Goal: Obtain resource: Download file/media

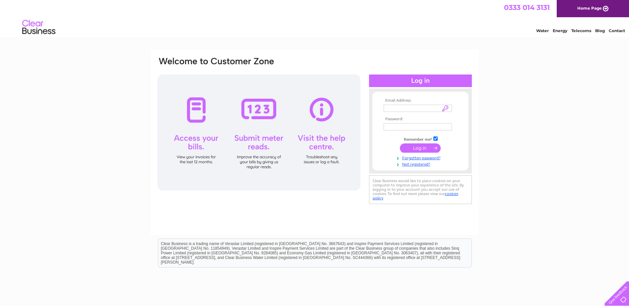
click at [398, 104] on td at bounding box center [420, 108] width 77 height 11
click at [398, 107] on input "text" at bounding box center [418, 109] width 69 height 8
paste input "cheryl.symon@charteredforesters.org"
type input "cheryl.symon@charteredforesters.org"
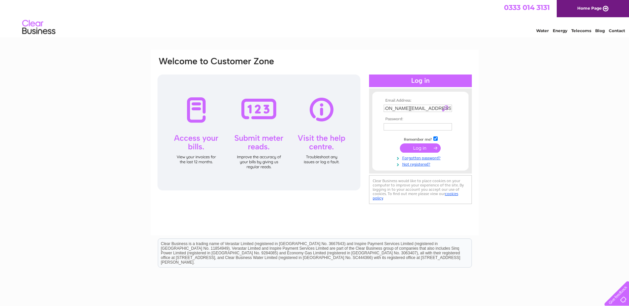
scroll to position [0, 0]
click at [421, 148] on input "submit" at bounding box center [420, 148] width 41 height 9
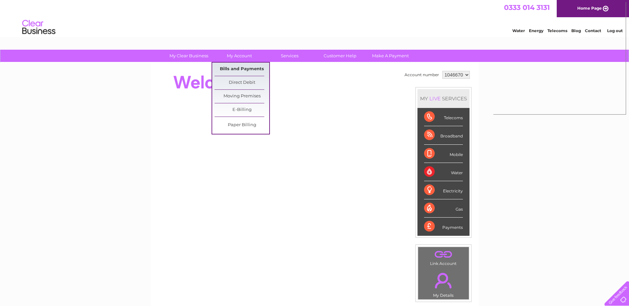
click at [235, 65] on link "Bills and Payments" at bounding box center [242, 69] width 55 height 13
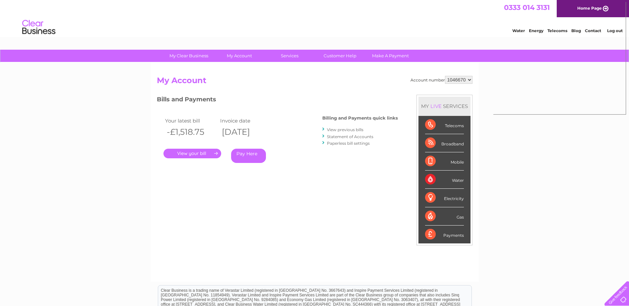
click at [197, 152] on link "." at bounding box center [193, 154] width 58 height 10
click at [207, 156] on link "." at bounding box center [193, 154] width 58 height 10
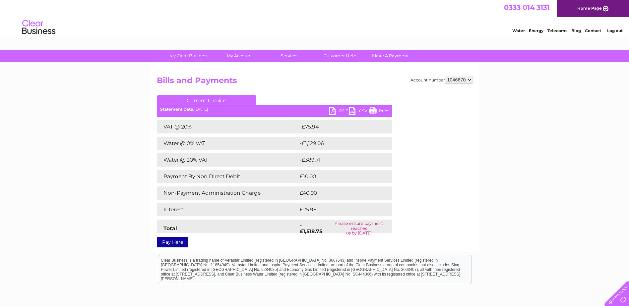
click at [340, 110] on link "PDF" at bounding box center [339, 112] width 20 height 10
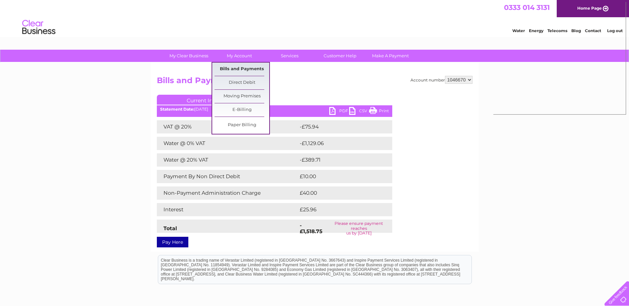
click at [249, 67] on link "Bills and Payments" at bounding box center [242, 69] width 55 height 13
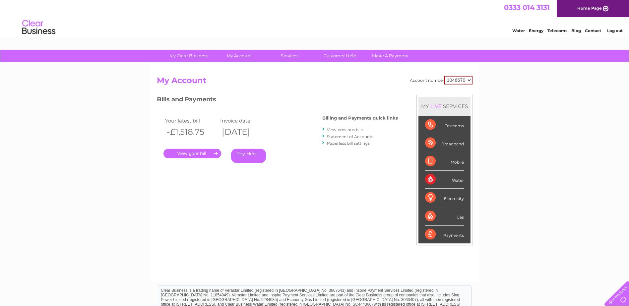
click at [332, 130] on link "View previous bills" at bounding box center [345, 129] width 36 height 5
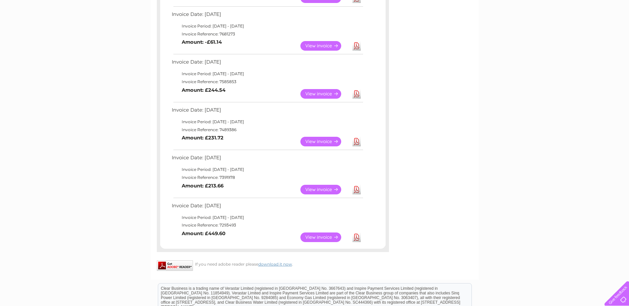
scroll to position [398, 0]
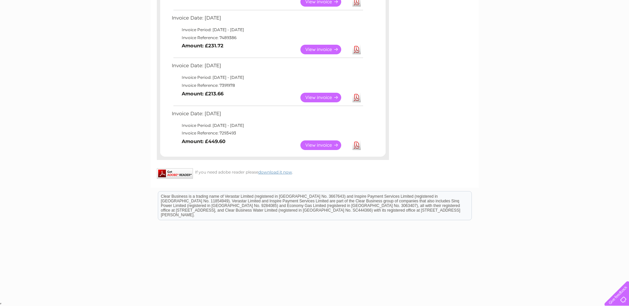
click at [356, 146] on link "Download" at bounding box center [357, 146] width 8 height 10
click at [357, 99] on link "Download" at bounding box center [357, 98] width 8 height 10
click at [357, 51] on link "Download" at bounding box center [357, 50] width 8 height 10
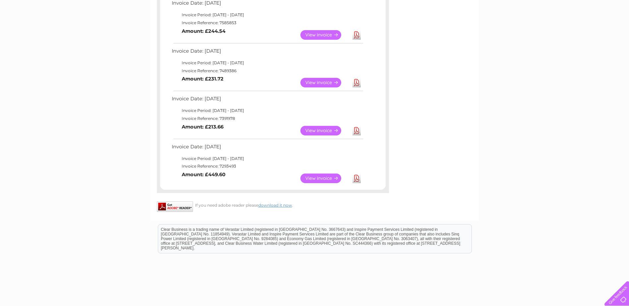
click at [356, 33] on link "Download" at bounding box center [357, 35] width 8 height 10
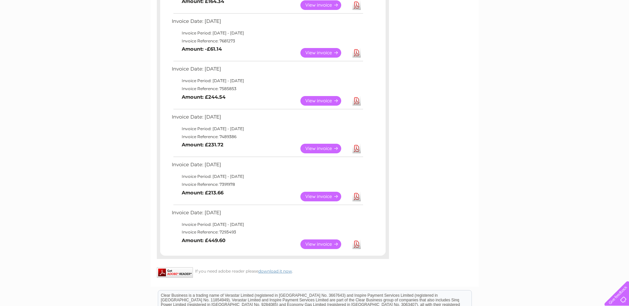
scroll to position [299, 0]
click at [360, 53] on link "Download" at bounding box center [357, 53] width 8 height 10
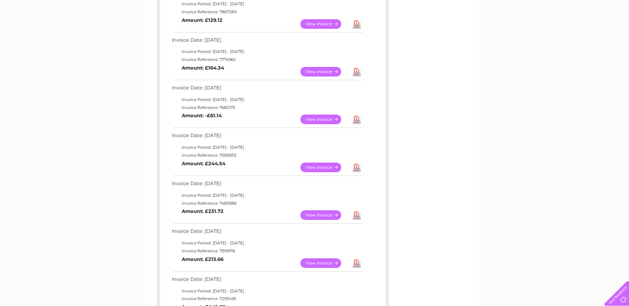
click at [360, 70] on link "Download" at bounding box center [357, 72] width 8 height 10
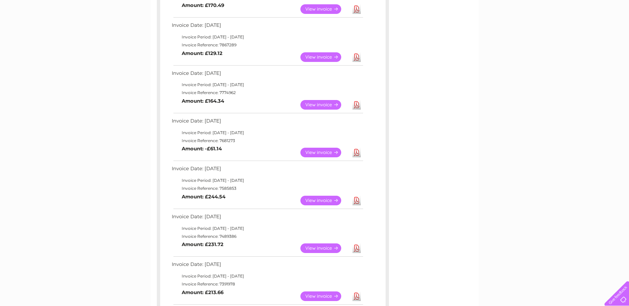
click at [355, 56] on link "Download" at bounding box center [357, 57] width 8 height 10
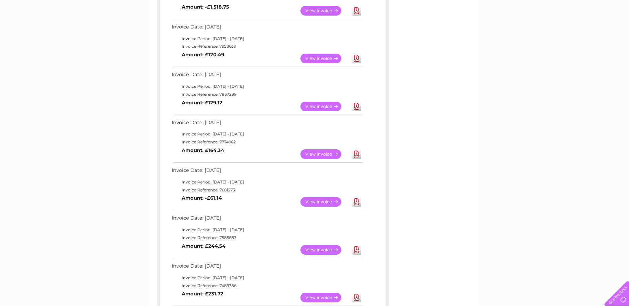
scroll to position [133, 0]
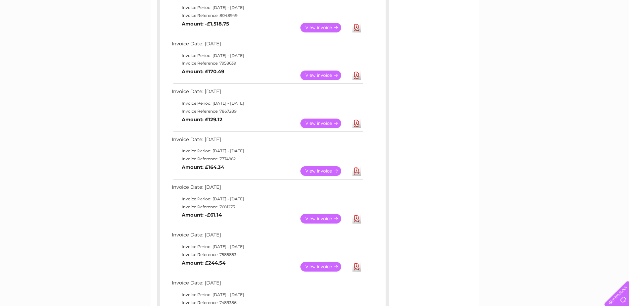
click at [357, 75] on link "Download" at bounding box center [357, 76] width 8 height 10
click at [356, 29] on link "Download" at bounding box center [357, 28] width 8 height 10
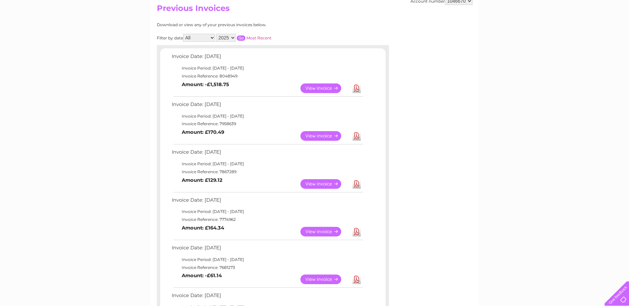
scroll to position [67, 0]
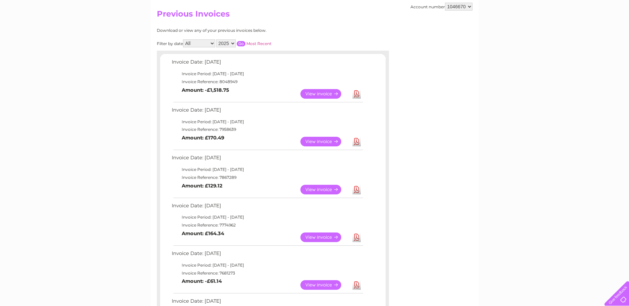
click at [224, 40] on select "2025 2024 2023 2022" at bounding box center [226, 43] width 20 height 8
select select "2024"
click at [217, 39] on select "2025 2024 2023 2022" at bounding box center [226, 43] width 20 height 8
click at [243, 44] on input "button" at bounding box center [241, 43] width 9 height 5
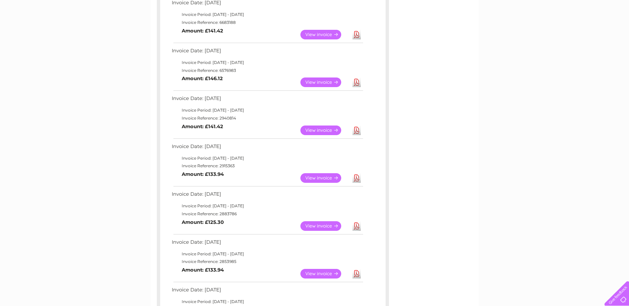
scroll to position [542, 0]
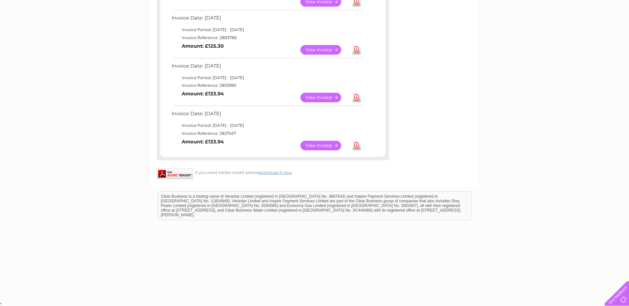
click at [323, 143] on link "View" at bounding box center [325, 146] width 49 height 10
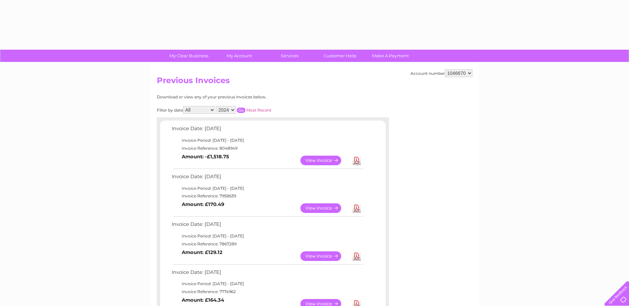
select select "2024"
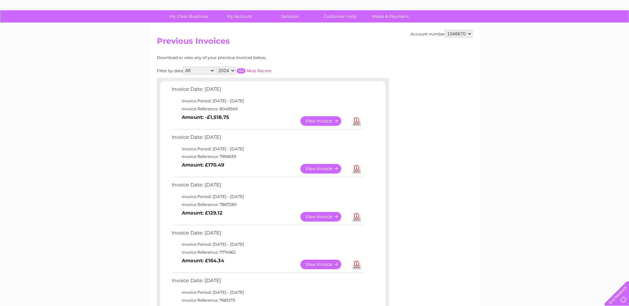
scroll to position [34, 0]
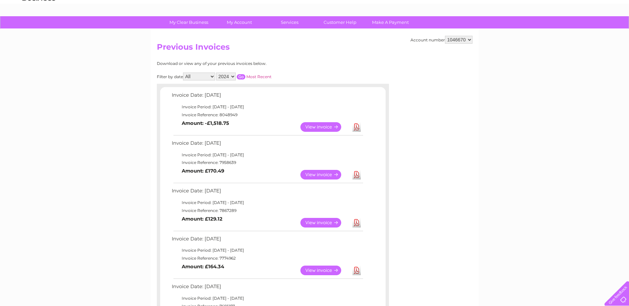
click at [322, 126] on link "View" at bounding box center [325, 127] width 49 height 10
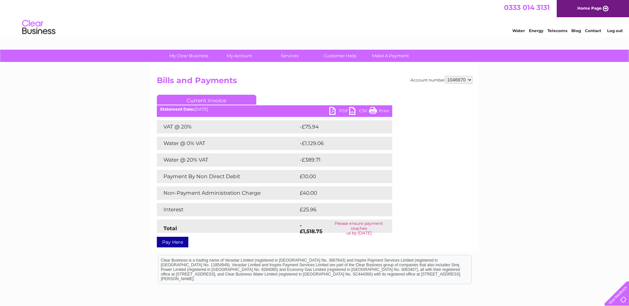
click at [334, 110] on link "PDF" at bounding box center [339, 112] width 20 height 10
click at [369, 81] on h2 "Bills and Payments" at bounding box center [315, 82] width 316 height 13
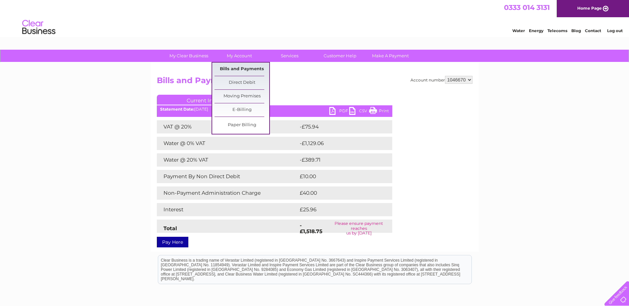
click at [241, 69] on link "Bills and Payments" at bounding box center [242, 69] width 55 height 13
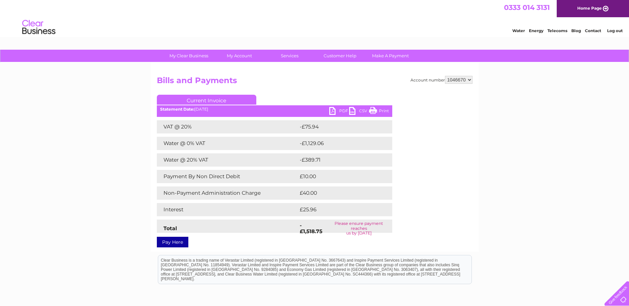
click at [307, 82] on h2 "Bills and Payments" at bounding box center [315, 82] width 316 height 13
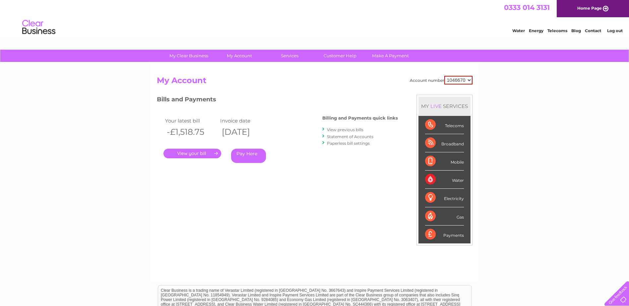
click at [254, 153] on link "Pay Here" at bounding box center [248, 156] width 35 height 14
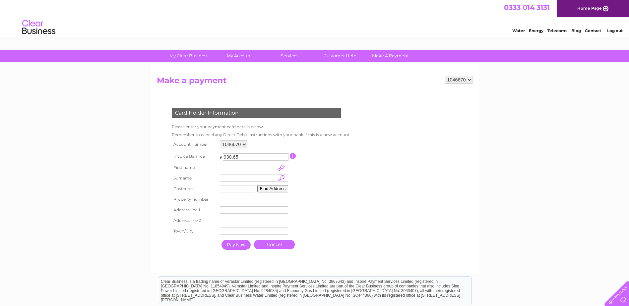
drag, startPoint x: 246, startPoint y: 157, endPoint x: 219, endPoint y: 154, distance: 28.0
click at [219, 154] on td "£ 930.65 This payment facility permits payment of the full outstanding invoice …" at bounding box center [254, 156] width 72 height 12
click at [229, 142] on select "1046670" at bounding box center [234, 145] width 28 height 8
click at [249, 137] on td "Remember to cancel any Direct Debit instructions with your bank if this is a ne…" at bounding box center [261, 135] width 182 height 8
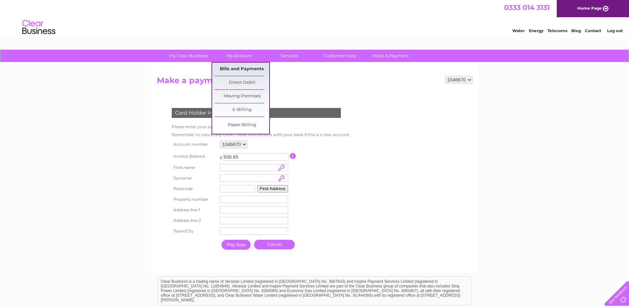
click at [248, 69] on link "Bills and Payments" at bounding box center [242, 69] width 55 height 13
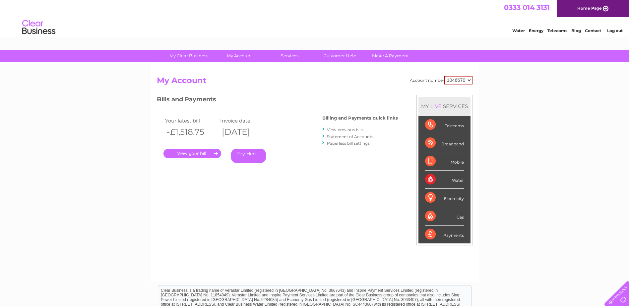
click at [201, 157] on link "." at bounding box center [193, 154] width 58 height 10
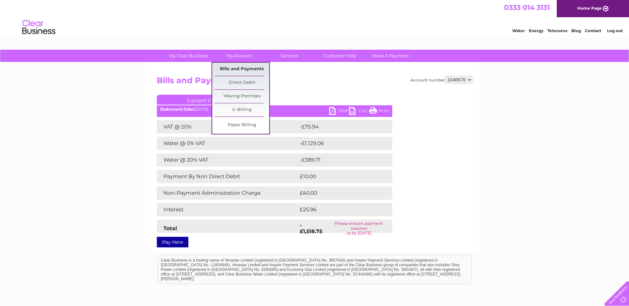
click at [230, 68] on link "Bills and Payments" at bounding box center [242, 69] width 55 height 13
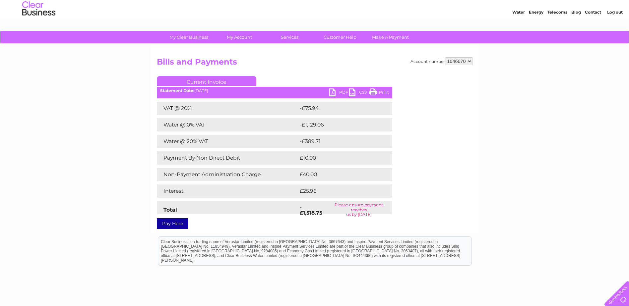
scroll to position [33, 0]
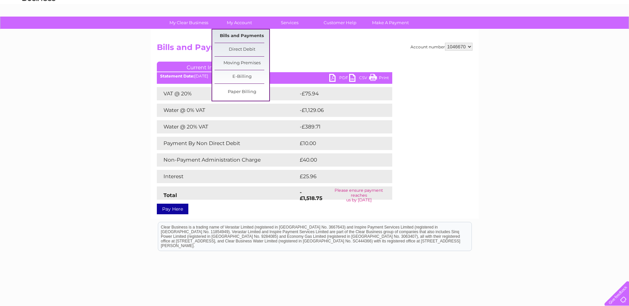
click at [239, 34] on link "Bills and Payments" at bounding box center [242, 36] width 55 height 13
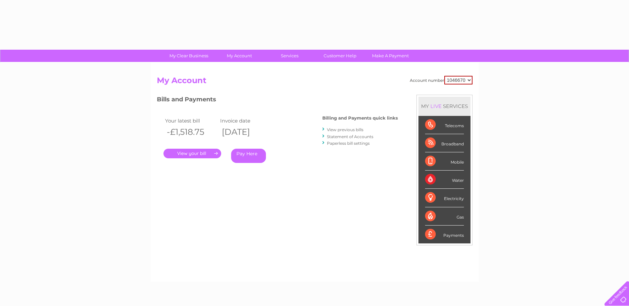
click at [182, 154] on link "." at bounding box center [193, 154] width 58 height 10
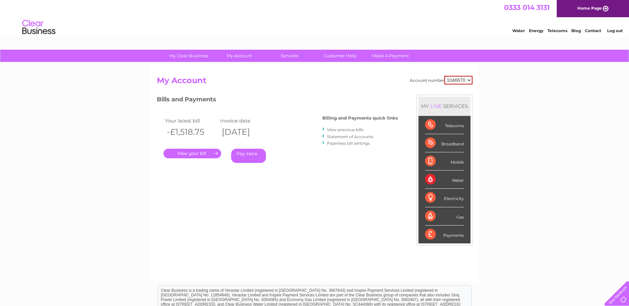
click at [335, 130] on link "View previous bills" at bounding box center [345, 129] width 36 height 5
click at [340, 137] on link "Statement of Accounts" at bounding box center [350, 136] width 46 height 5
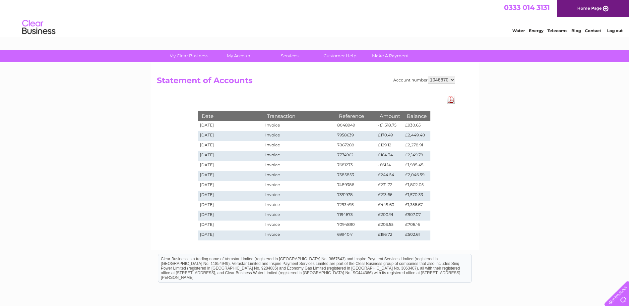
drag, startPoint x: 202, startPoint y: 236, endPoint x: 213, endPoint y: 211, distance: 27.0
click at [213, 211] on tbody "Date Transaction Reference Amount Balance [DATE] Invoice 8048949 -£1,518.75 £93…" at bounding box center [314, 175] width 232 height 129
click at [406, 194] on td "£1,570.33" at bounding box center [417, 196] width 27 height 10
drag, startPoint x: 411, startPoint y: 233, endPoint x: 327, endPoint y: 218, distance: 85.2
click at [327, 218] on tbody "Date Transaction Reference Amount Balance [DATE] Invoice 8048949 -£1,518.75 £93…" at bounding box center [314, 175] width 232 height 129
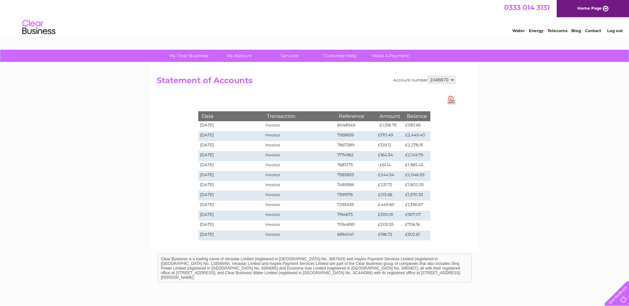
drag, startPoint x: 327, startPoint y: 218, endPoint x: 418, endPoint y: 146, distance: 116.4
click at [419, 146] on td "£2,278.91" at bounding box center [417, 146] width 27 height 10
drag, startPoint x: 402, startPoint y: 134, endPoint x: 201, endPoint y: 138, distance: 200.4
click at [201, 138] on tr "[DATE] Invoice 7958639 £170.49 £2,449.40" at bounding box center [314, 136] width 232 height 10
drag, startPoint x: 201, startPoint y: 138, endPoint x: 345, endPoint y: 138, distance: 143.3
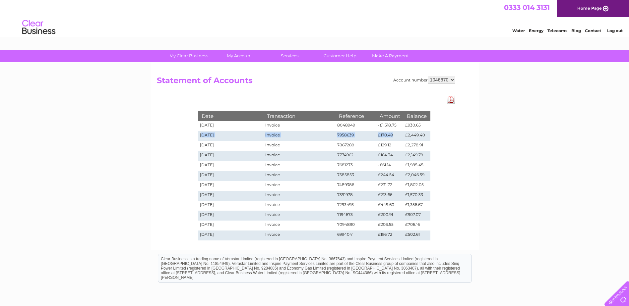
click at [345, 138] on td "7958639" at bounding box center [356, 136] width 41 height 10
click at [360, 133] on td "7958639" at bounding box center [356, 136] width 41 height 10
drag, startPoint x: 212, startPoint y: 234, endPoint x: 273, endPoint y: 234, distance: 61.7
click at [273, 234] on tr "02/10/2024 Invoice 6994041 £196.72 £502.61" at bounding box center [314, 236] width 232 height 10
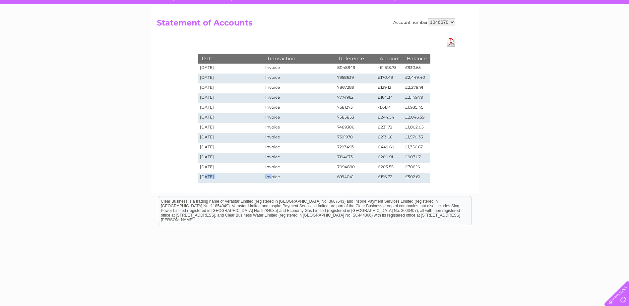
scroll to position [62, 0]
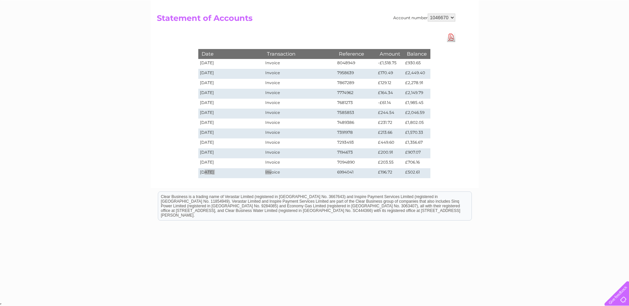
click at [305, 229] on html "Clear Business is a trading name of Verastar Limited (registered in [GEOGRAPHIC…" at bounding box center [314, 209] width 629 height 42
drag, startPoint x: 419, startPoint y: 171, endPoint x: 377, endPoint y: 169, distance: 42.2
click at [377, 169] on tr "02/10/2024 Invoice 6994041 £196.72 £502.61" at bounding box center [314, 173] width 232 height 10
click at [450, 36] on link "Download Pdf" at bounding box center [451, 38] width 8 height 10
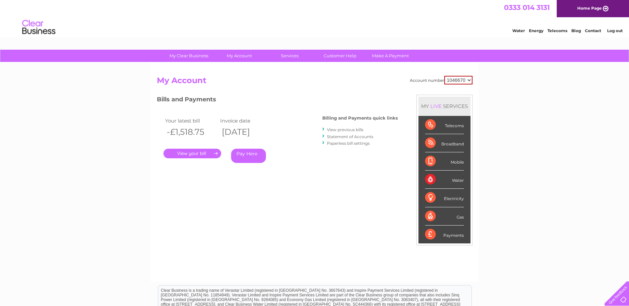
click at [342, 129] on link "View previous bills" at bounding box center [345, 129] width 36 height 5
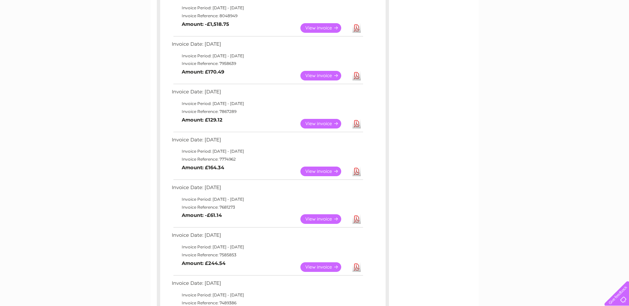
scroll to position [365, 0]
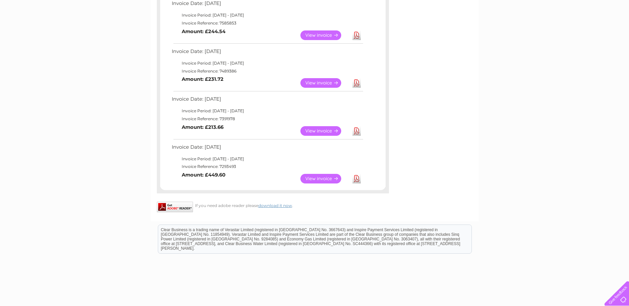
click at [357, 180] on link "Download" at bounding box center [357, 179] width 8 height 10
click at [325, 179] on link "View" at bounding box center [325, 179] width 49 height 10
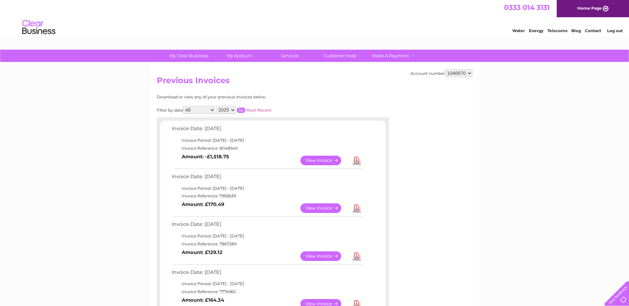
click at [227, 109] on select "2025 2024 2023 2022" at bounding box center [226, 110] width 20 height 8
select select "2024"
click at [217, 106] on select "2025 2024 2023 2022" at bounding box center [226, 110] width 20 height 8
click at [243, 111] on input "button" at bounding box center [241, 110] width 9 height 5
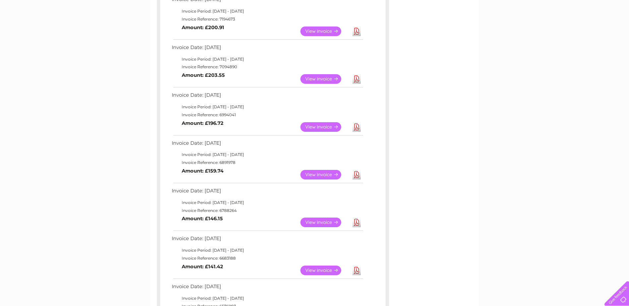
scroll to position [133, 0]
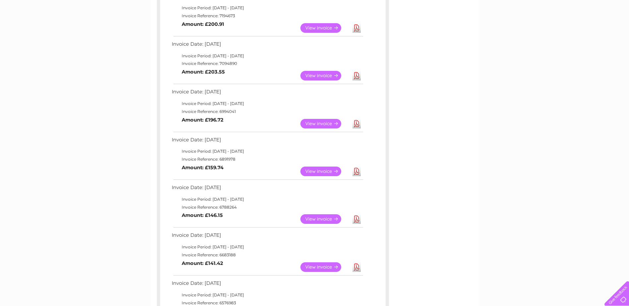
click at [322, 219] on link "View" at bounding box center [325, 220] width 49 height 10
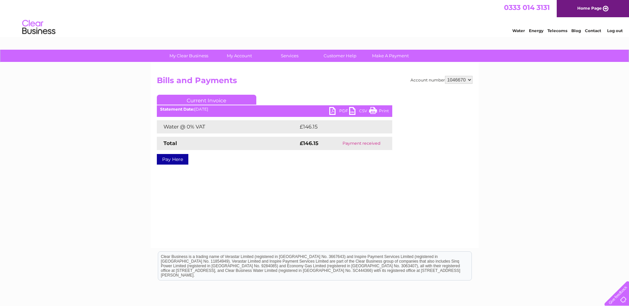
click at [335, 110] on link "PDF" at bounding box center [339, 112] width 20 height 10
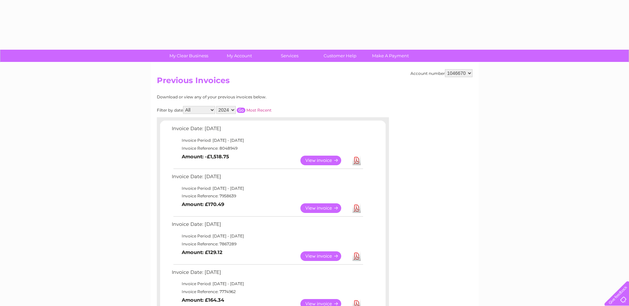
select select "2024"
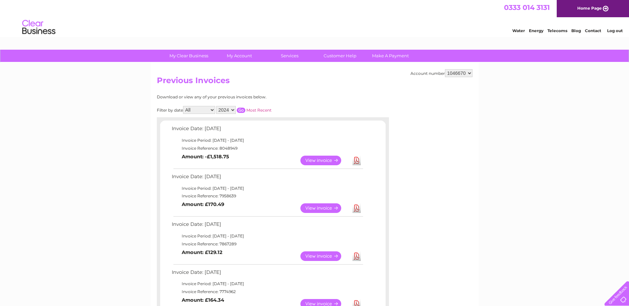
click at [242, 109] on input "button" at bounding box center [241, 110] width 9 height 5
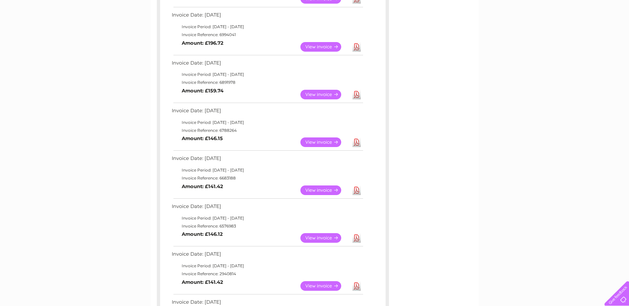
scroll to position [199, 0]
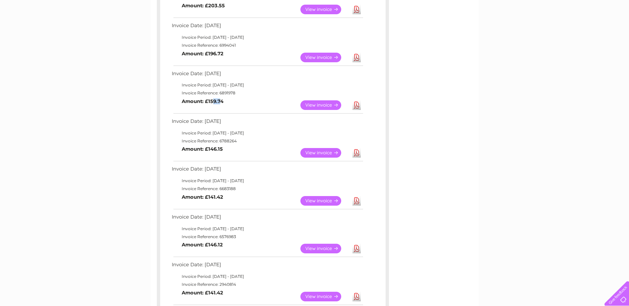
drag, startPoint x: 212, startPoint y: 100, endPoint x: 219, endPoint y: 100, distance: 7.3
click at [219, 100] on b "Amount: £159.74" at bounding box center [203, 102] width 42 height 6
click at [317, 106] on link "View" at bounding box center [325, 106] width 49 height 10
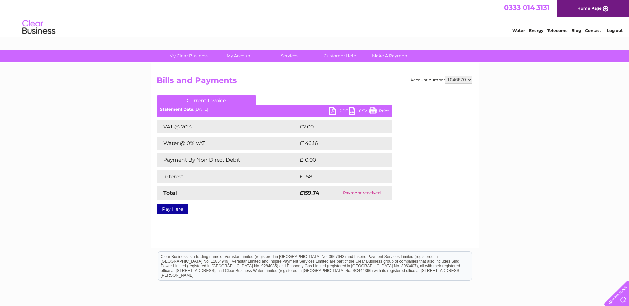
click at [335, 107] on ul "Current Invoice" at bounding box center [275, 101] width 236 height 12
click at [336, 109] on link "PDF" at bounding box center [339, 112] width 20 height 10
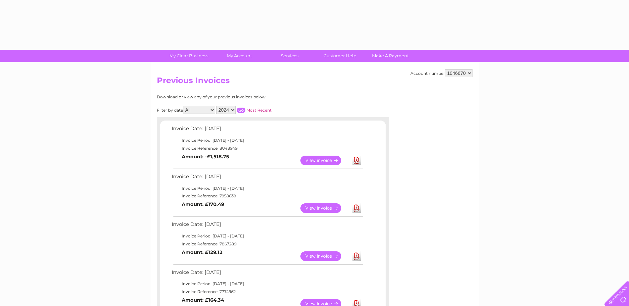
select select "2024"
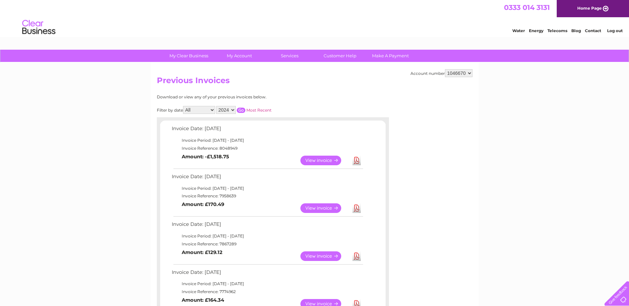
click at [243, 109] on input "button" at bounding box center [241, 110] width 9 height 5
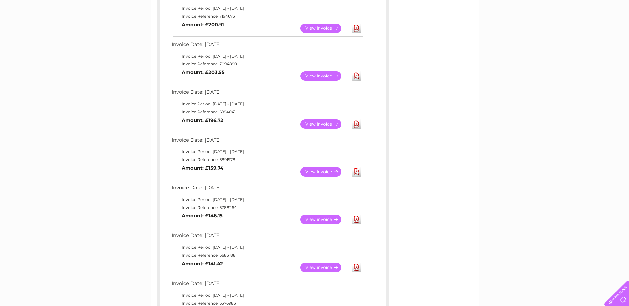
scroll to position [133, 0]
click at [307, 122] on link "View" at bounding box center [325, 124] width 49 height 10
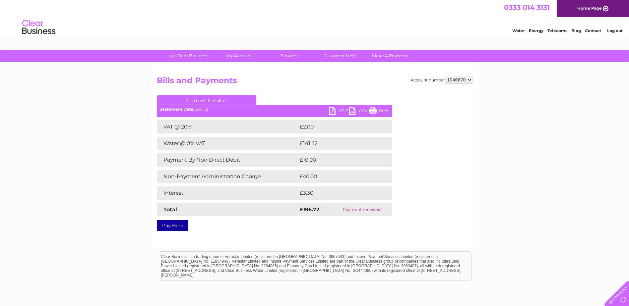
click at [338, 109] on link "PDF" at bounding box center [339, 112] width 20 height 10
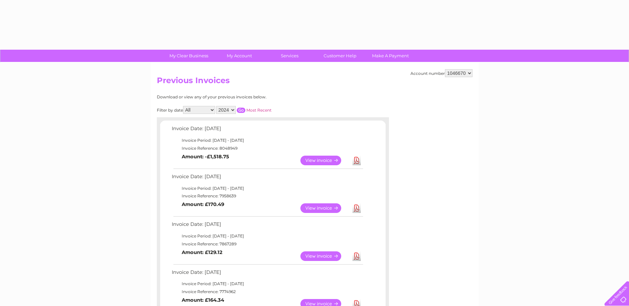
select select "2024"
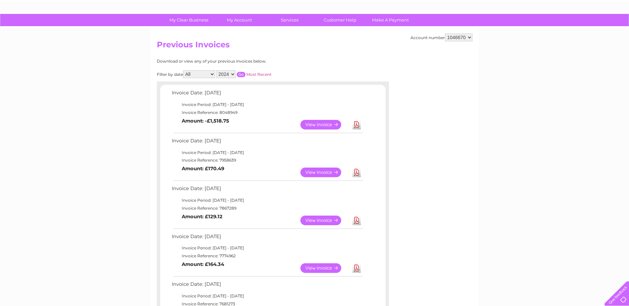
scroll to position [33, 0]
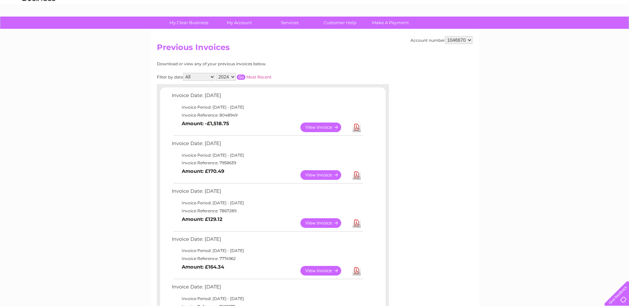
click at [242, 77] on input "button" at bounding box center [241, 77] width 9 height 5
click at [241, 76] on input "button" at bounding box center [241, 77] width 9 height 5
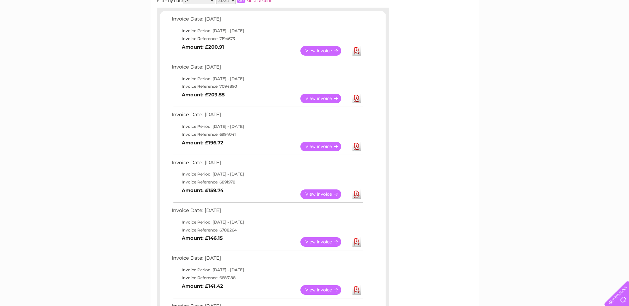
scroll to position [100, 0]
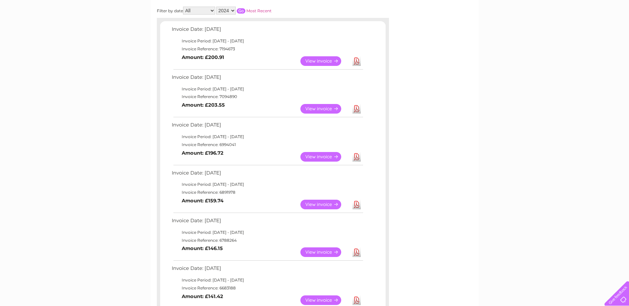
click at [315, 109] on link "View" at bounding box center [325, 109] width 49 height 10
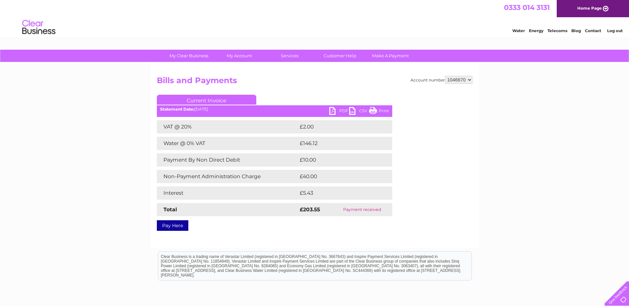
click at [336, 113] on link "PDF" at bounding box center [339, 112] width 20 height 10
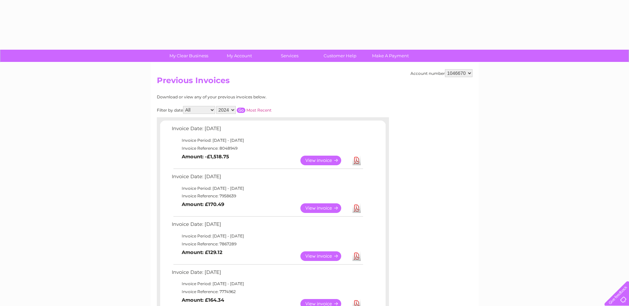
select select "2024"
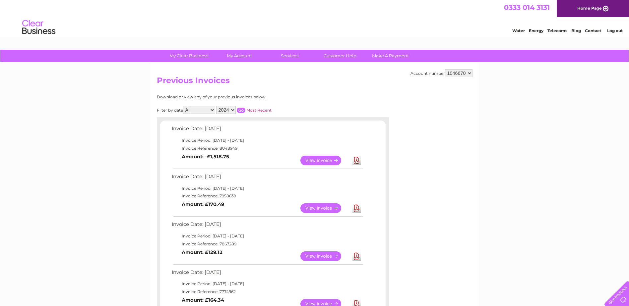
click at [241, 110] on input "button" at bounding box center [241, 110] width 9 height 5
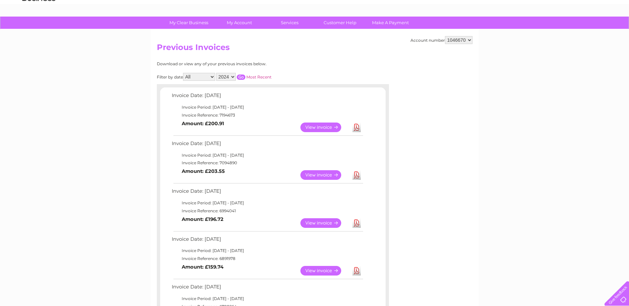
click at [310, 128] on link "View" at bounding box center [325, 128] width 49 height 10
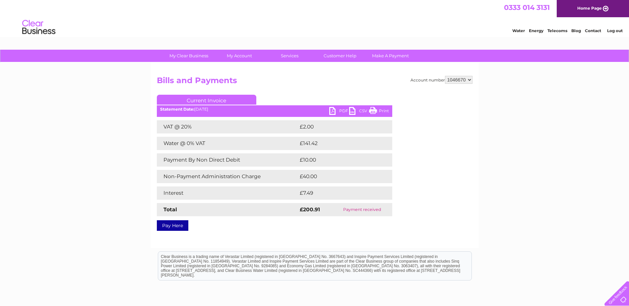
click at [336, 111] on link "PDF" at bounding box center [339, 112] width 20 height 10
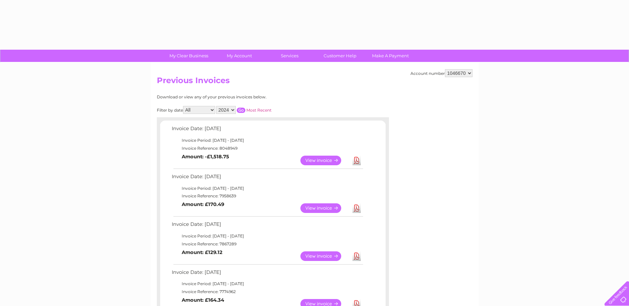
select select "2024"
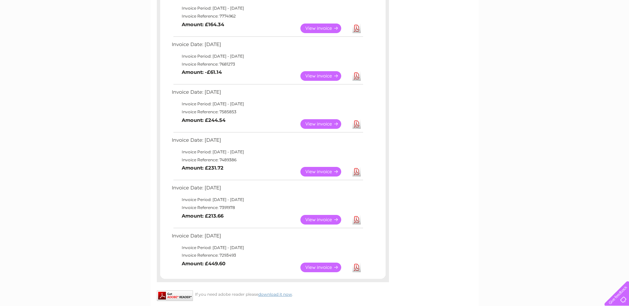
scroll to position [398, 0]
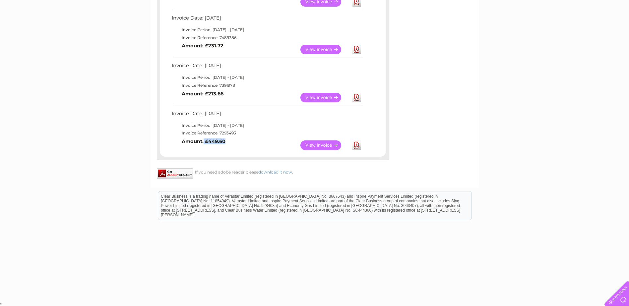
drag, startPoint x: 204, startPoint y: 143, endPoint x: 224, endPoint y: 143, distance: 20.2
click at [224, 143] on b "Amount: £449.60" at bounding box center [204, 142] width 44 height 6
drag, startPoint x: 224, startPoint y: 143, endPoint x: 225, endPoint y: 151, distance: 7.7
click at [225, 151] on td "View Download Amount: £449.60" at bounding box center [267, 145] width 194 height 16
click at [306, 146] on link "View" at bounding box center [325, 146] width 49 height 10
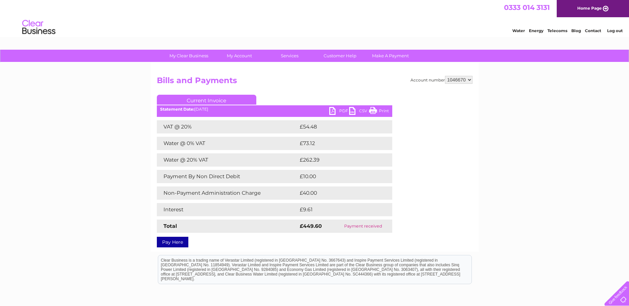
click at [332, 111] on link "PDF" at bounding box center [339, 112] width 20 height 10
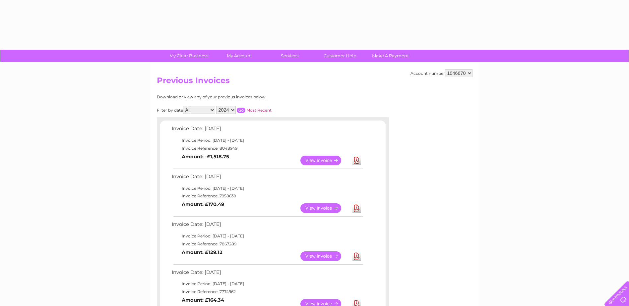
select select "2024"
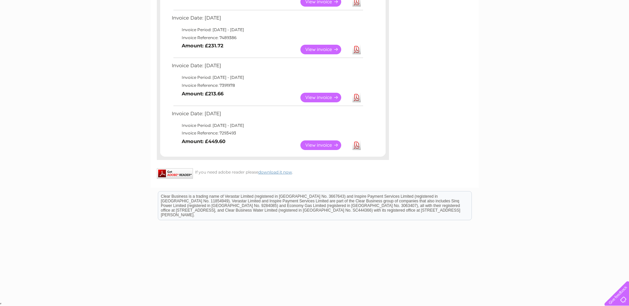
click at [321, 98] on link "View" at bounding box center [325, 98] width 49 height 10
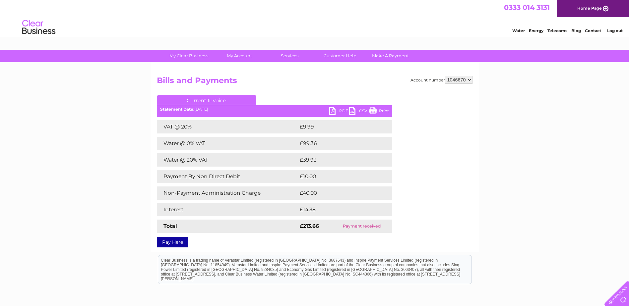
click at [335, 110] on link "PDF" at bounding box center [339, 112] width 20 height 10
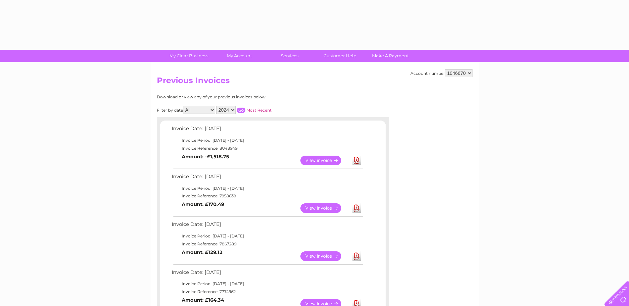
select select "2024"
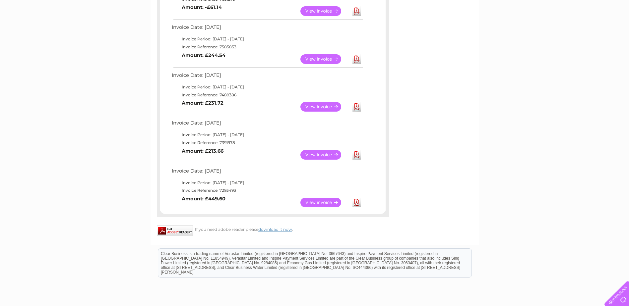
scroll to position [332, 0]
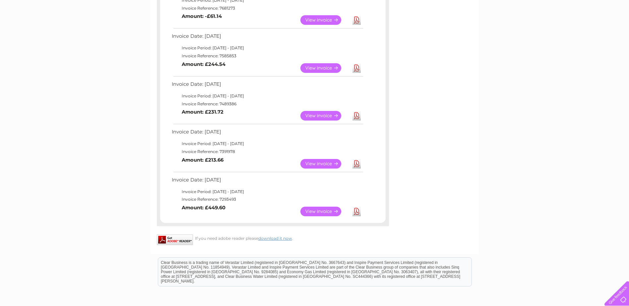
click at [316, 117] on link "View" at bounding box center [325, 116] width 49 height 10
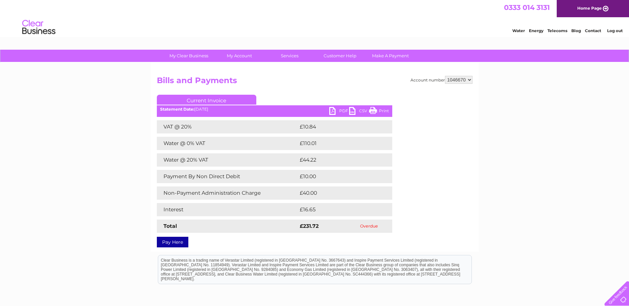
click at [334, 111] on link "PDF" at bounding box center [339, 112] width 20 height 10
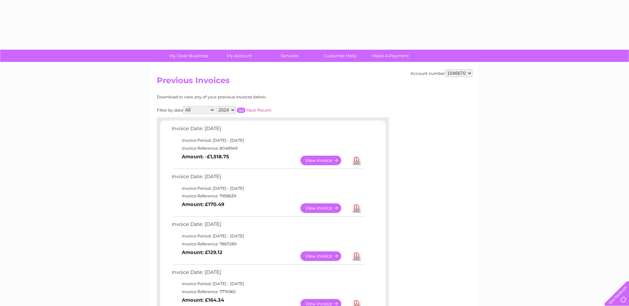
select select "2024"
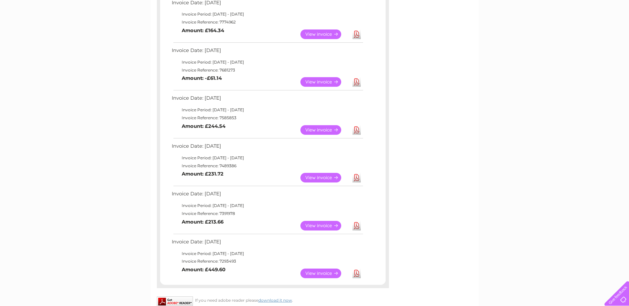
scroll to position [264, 0]
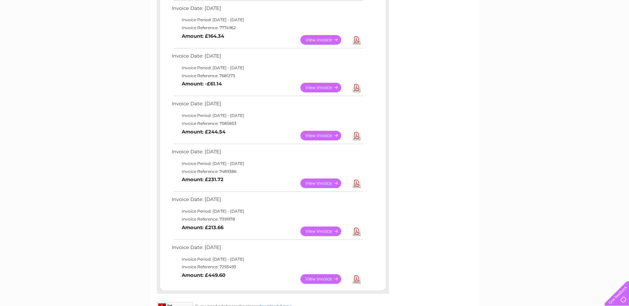
click at [311, 133] on link "View" at bounding box center [325, 136] width 49 height 10
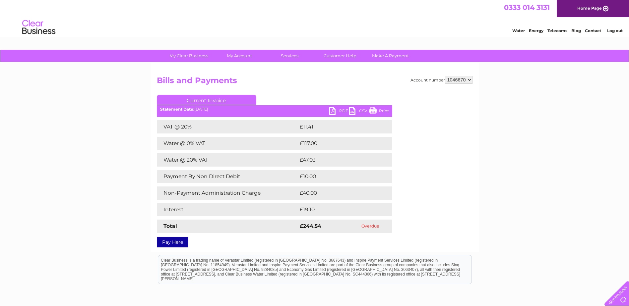
click at [332, 109] on link "PDF" at bounding box center [339, 112] width 20 height 10
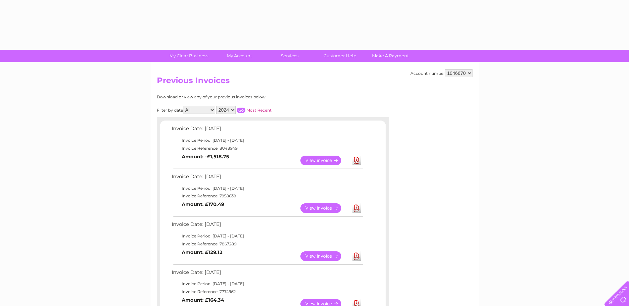
select select "2024"
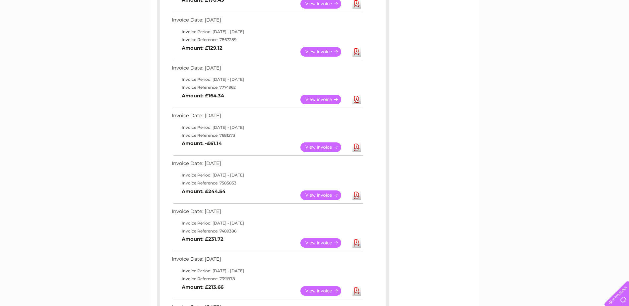
scroll to position [198, 0]
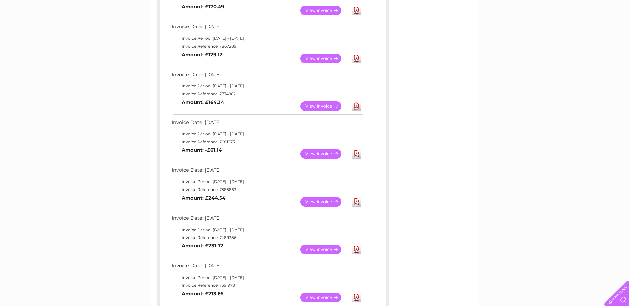
click at [323, 151] on link "View" at bounding box center [325, 154] width 49 height 10
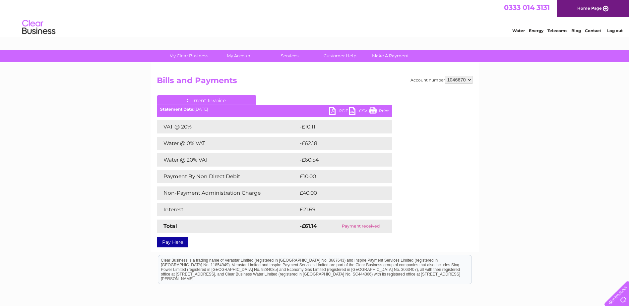
click at [333, 111] on link "PDF" at bounding box center [339, 112] width 20 height 10
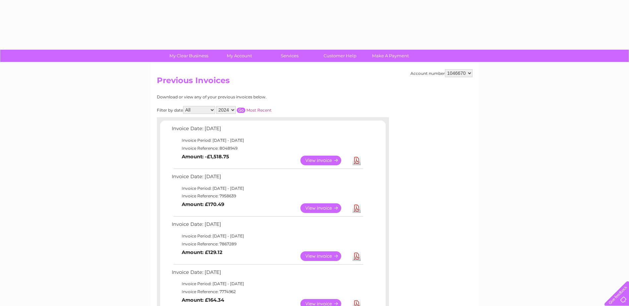
select select "2024"
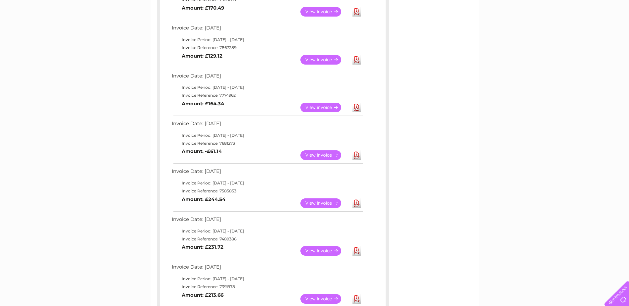
click at [317, 109] on link "View" at bounding box center [325, 108] width 49 height 10
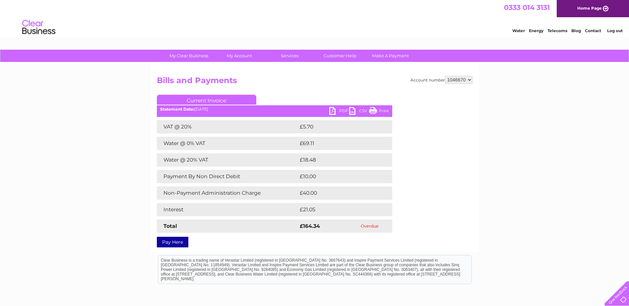
drag, startPoint x: 334, startPoint y: 110, endPoint x: 310, endPoint y: 106, distance: 24.9
click at [334, 110] on link "PDF" at bounding box center [339, 112] width 20 height 10
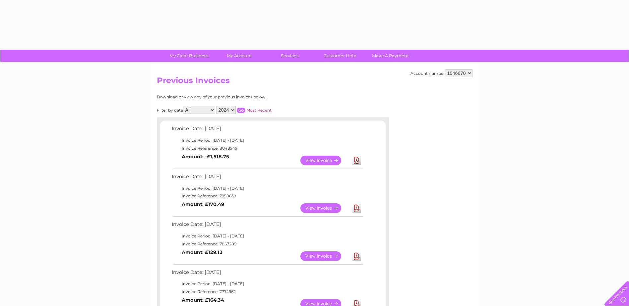
select select "2024"
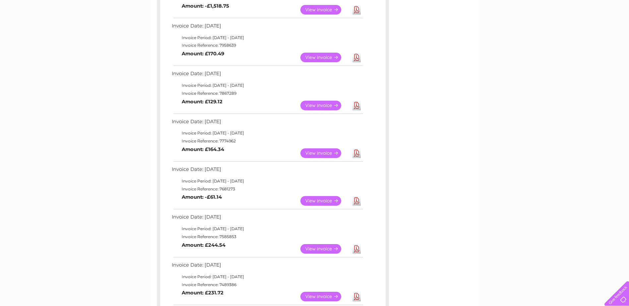
scroll to position [129, 0]
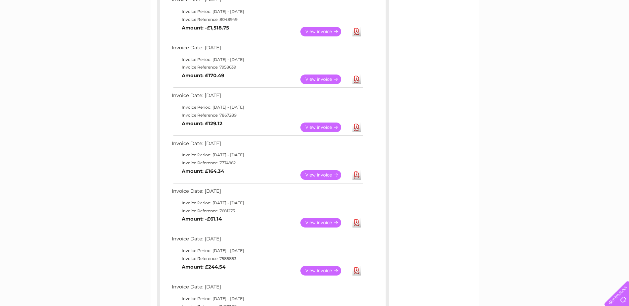
click at [315, 126] on link "View" at bounding box center [325, 128] width 49 height 10
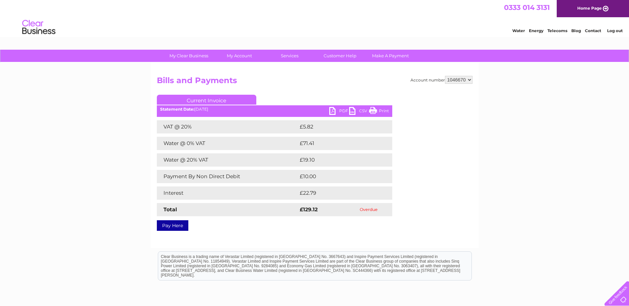
click at [335, 109] on link "PDF" at bounding box center [339, 112] width 20 height 10
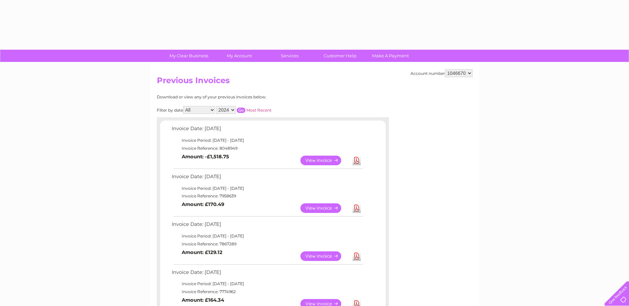
select select "2024"
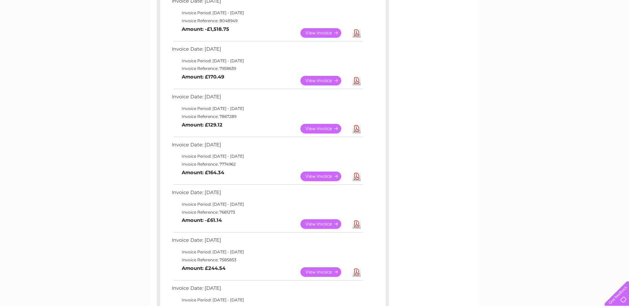
click at [313, 79] on link "View" at bounding box center [325, 81] width 49 height 10
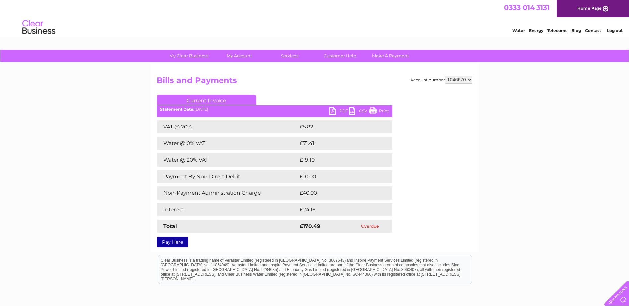
click at [336, 109] on link "PDF" at bounding box center [339, 112] width 20 height 10
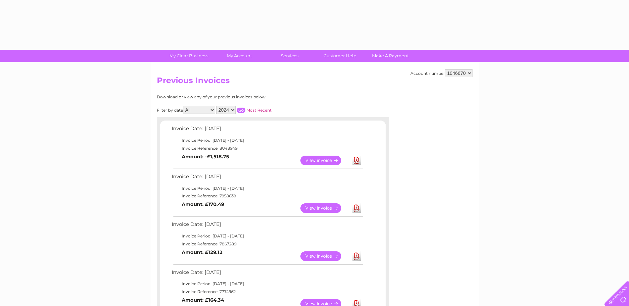
select select "2024"
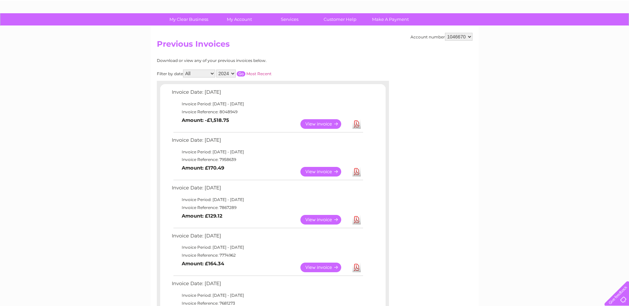
scroll to position [27, 0]
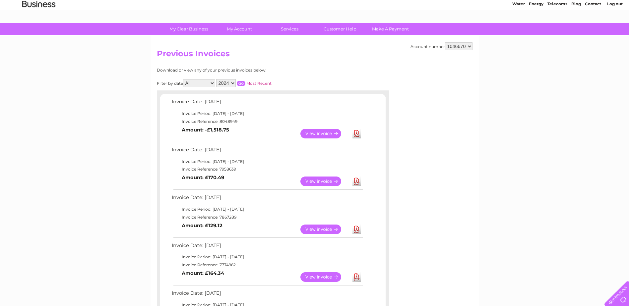
click at [304, 132] on link "View" at bounding box center [325, 134] width 49 height 10
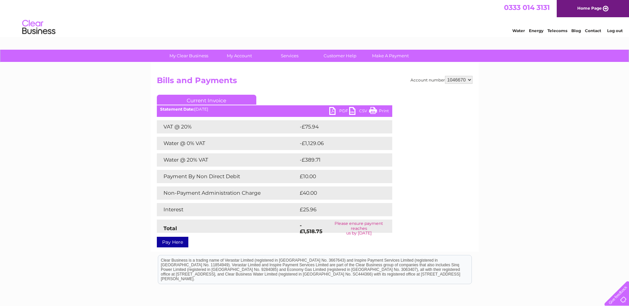
click at [335, 111] on link "PDF" at bounding box center [339, 112] width 20 height 10
